Goal: Information Seeking & Learning: Learn about a topic

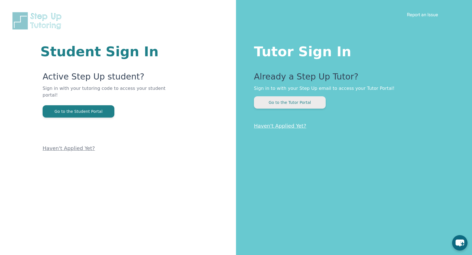
click at [293, 103] on button "Go to the Tutor Portal" at bounding box center [290, 102] width 72 height 12
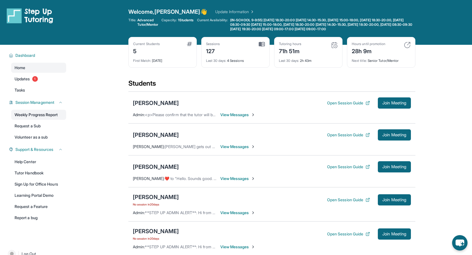
click at [58, 113] on link "Weekly Progress Report" at bounding box center [38, 115] width 55 height 10
click at [43, 193] on link "Learning Portal Demo" at bounding box center [38, 195] width 55 height 10
click at [42, 173] on link "Tutor Handbook" at bounding box center [38, 173] width 55 height 10
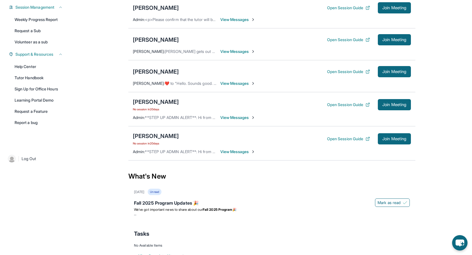
scroll to position [111, 0]
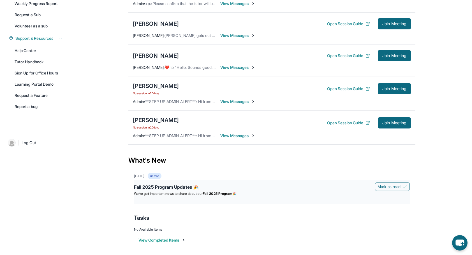
click at [167, 187] on div "Fall 2025 Program Updates 🎉" at bounding box center [272, 188] width 276 height 8
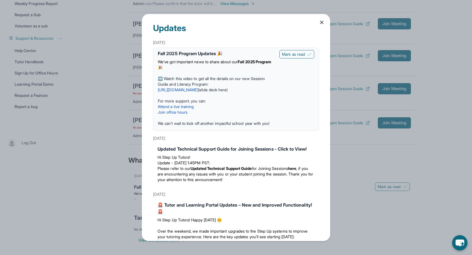
click at [179, 90] on link "[URL][DOMAIN_NAME]" at bounding box center [178, 89] width 40 height 5
click at [185, 112] on a=56448751"] "Join office hours" at bounding box center [173, 112] width 30 height 5
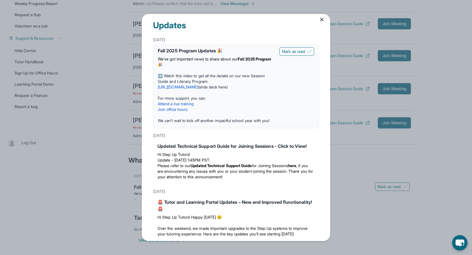
scroll to position [0, 0]
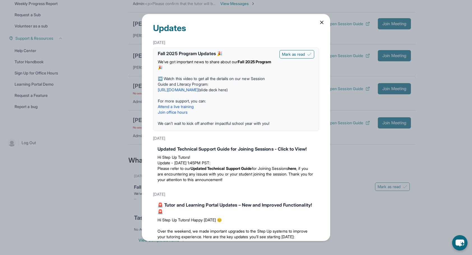
click at [218, 78] on span "➡️ Watch this video to get all the details on our new Session Guide and Literac…" at bounding box center [211, 81] width 107 height 10
click at [321, 22] on icon at bounding box center [322, 23] width 6 height 6
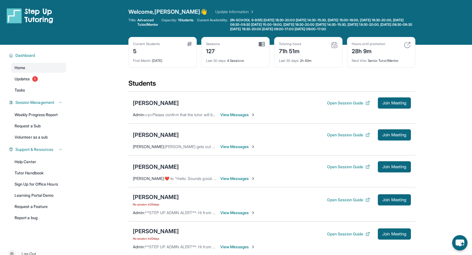
click at [52, 13] on img at bounding box center [30, 16] width 46 height 16
click at [50, 11] on img at bounding box center [30, 16] width 46 height 16
drag, startPoint x: 39, startPoint y: 14, endPoint x: 54, endPoint y: 15, distance: 14.6
click at [39, 15] on img at bounding box center [30, 16] width 46 height 16
click at [190, 16] on div "Welcome, [PERSON_NAME] 👋 Update Information Title: Advanced Tutor/Mentor Capaci…" at bounding box center [271, 22] width 287 height 29
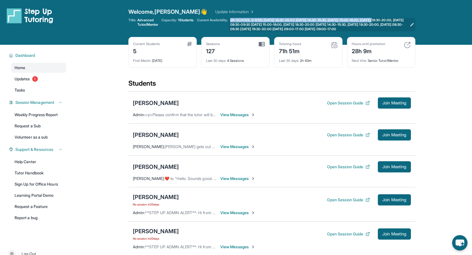
click at [236, 26] on div "Current Availability: (IN-SCHOOL 9-9:55) [DATE] 18:30-20:00 [DATE] 14:30-15:30,…" at bounding box center [306, 24] width 218 height 13
drag, startPoint x: 236, startPoint y: 26, endPoint x: 304, endPoint y: 23, distance: 67.8
click at [304, 23] on span "(IN-SCHOOL 9-9:55) [DATE] 18:30-20:00 [DATE] 14:30-15:30, [DATE] 15:00-18:00, […" at bounding box center [318, 24] width 177 height 13
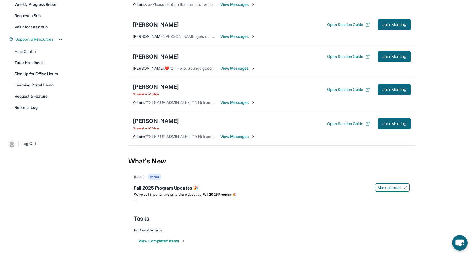
scroll to position [111, 0]
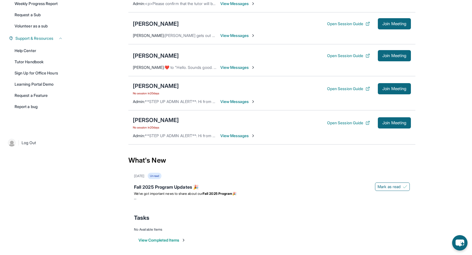
click at [74, 193] on main "Current Students 5 First Match : [DATE] Sessions 127 Last 30 days : 4 Sessions …" at bounding box center [272, 95] width 400 height 323
click at [150, 190] on div "Fall 2025 Program Updates 🎉" at bounding box center [272, 188] width 276 height 8
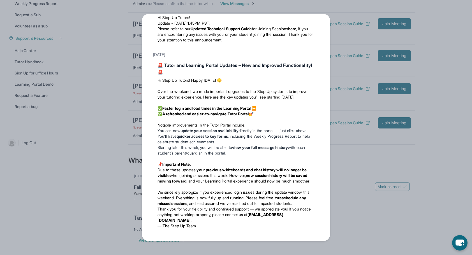
scroll to position [174, 0]
click at [419, 206] on div "Updates [DATE] Fall 2025 Program Updates 🎉 We’ve got important news to share ab…" at bounding box center [236, 127] width 472 height 255
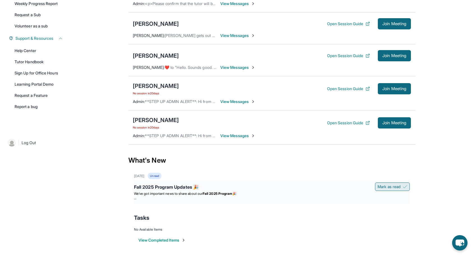
click at [406, 187] on img at bounding box center [404, 187] width 4 height 4
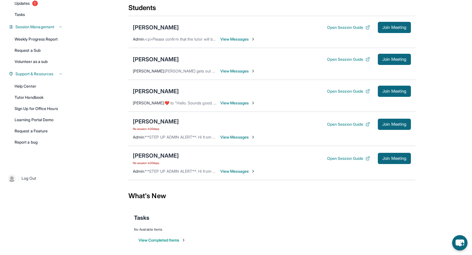
scroll to position [0, 0]
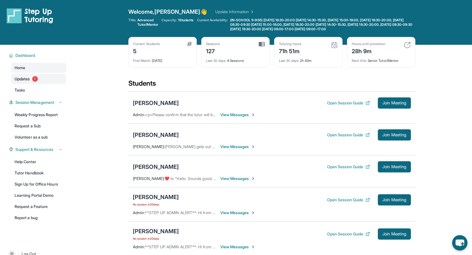
click at [31, 79] on link "Updates 1" at bounding box center [38, 79] width 55 height 10
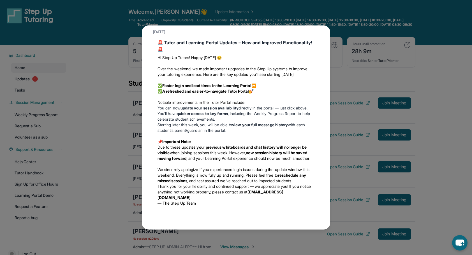
scroll to position [212, 0]
click at [455, 104] on div "Updates [DATE] Fall 2025 Program Updates 🎉 We’ve got important news to share ab…" at bounding box center [236, 127] width 472 height 255
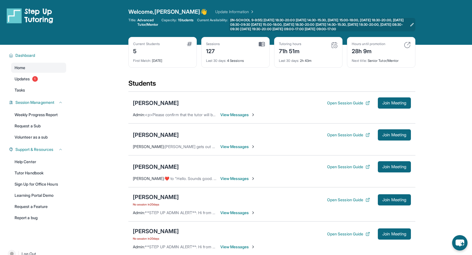
click at [267, 26] on span "(IN-SCHOOL 9-9:55) [DATE] 18:30-20:00 [DATE] 14:30-15:30, [DATE] 15:00-18:00, […" at bounding box center [318, 24] width 177 height 13
click at [456, 118] on main "Current Students 5 First Match : [DATE] Sessions 127 Last 30 days : 4 Sessions …" at bounding box center [272, 188] width 400 height 287
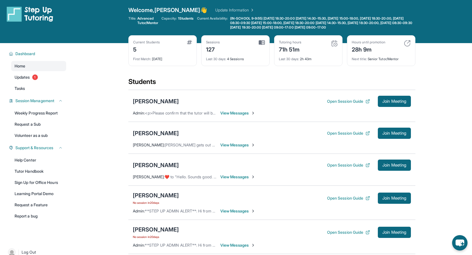
scroll to position [0, 0]
